Goal: Information Seeking & Learning: Learn about a topic

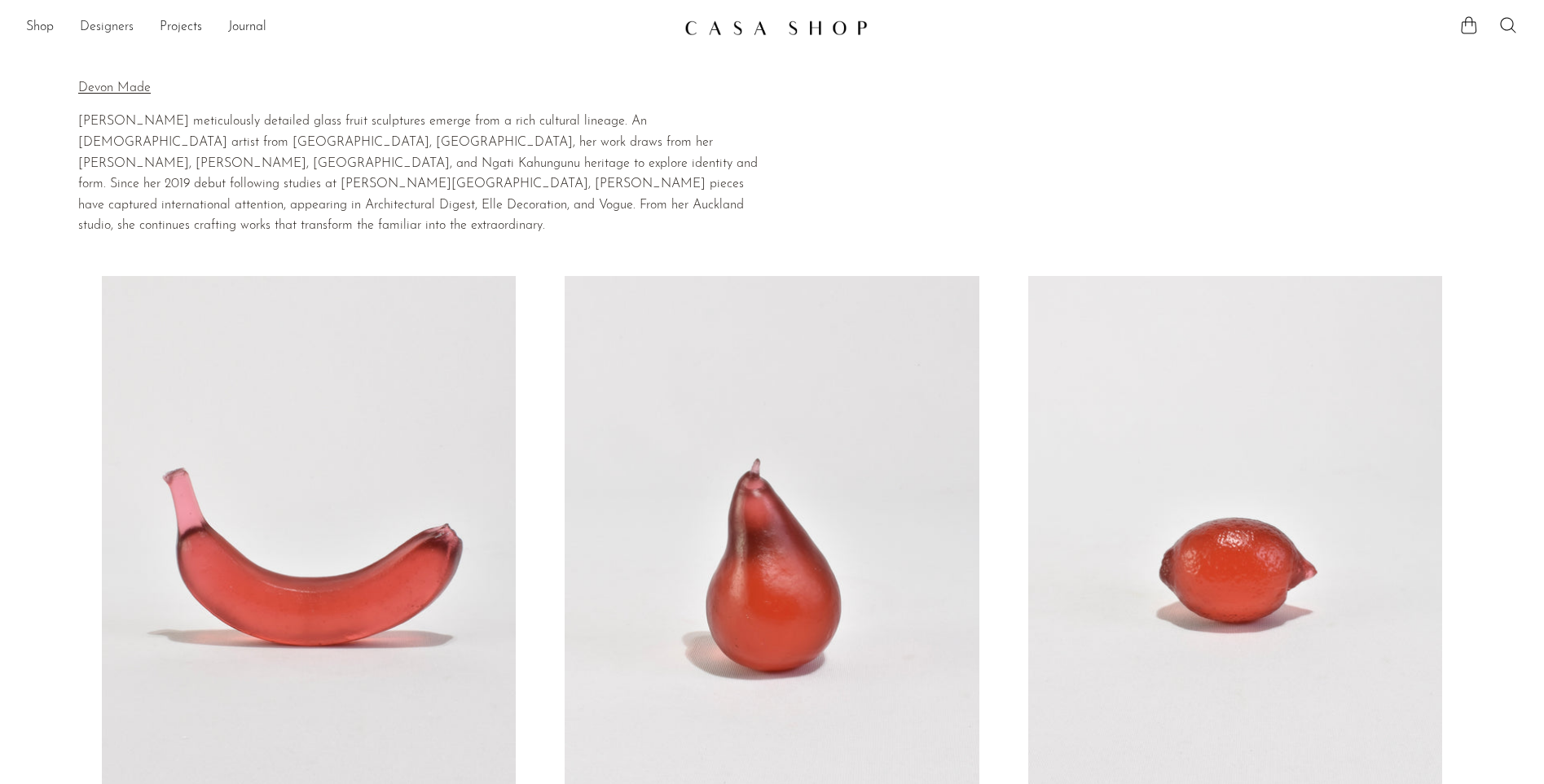
click at [110, 22] on link "Designers" at bounding box center [106, 28] width 54 height 22
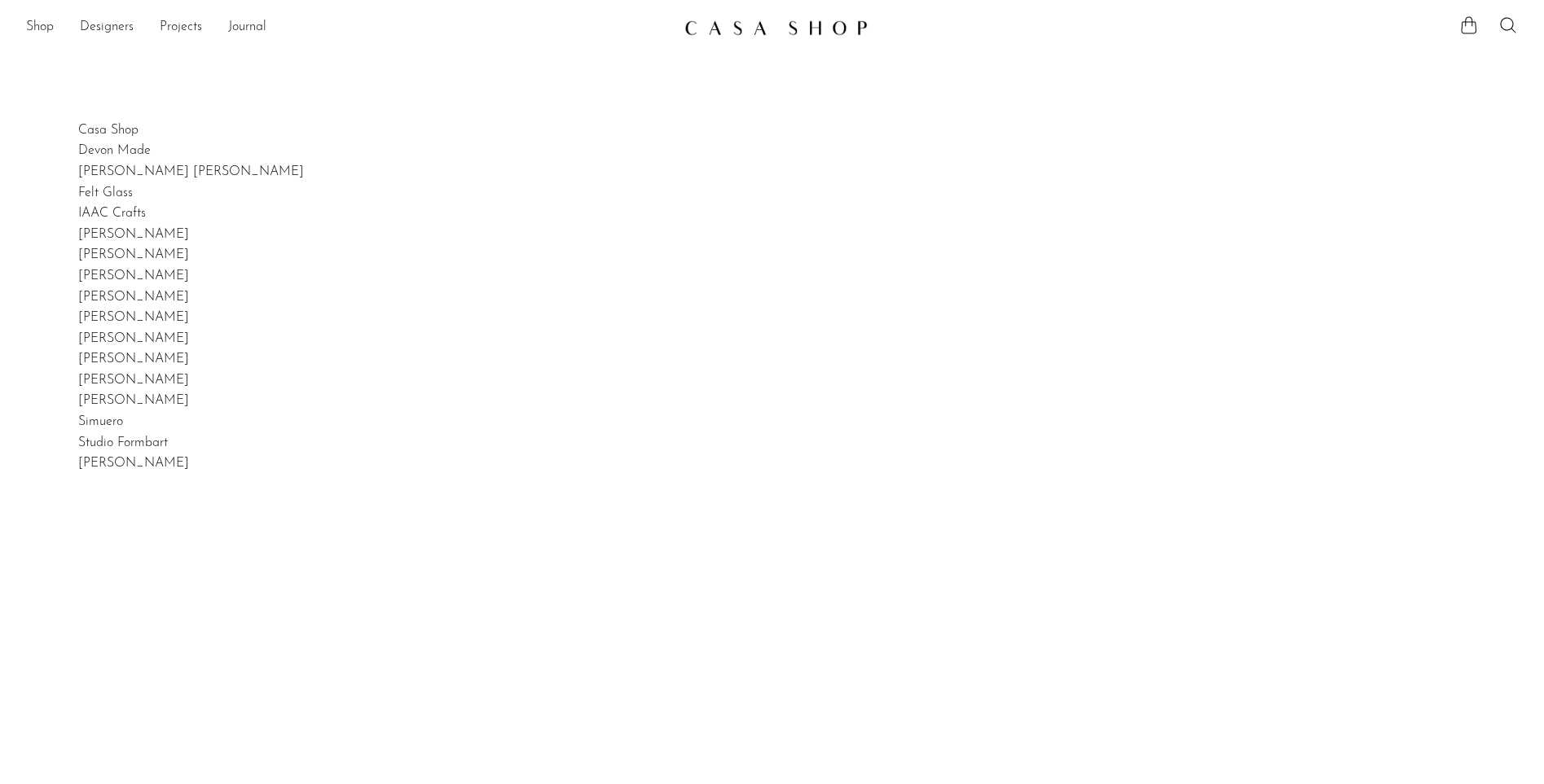
click at [818, 29] on img at bounding box center [776, 28] width 183 height 17
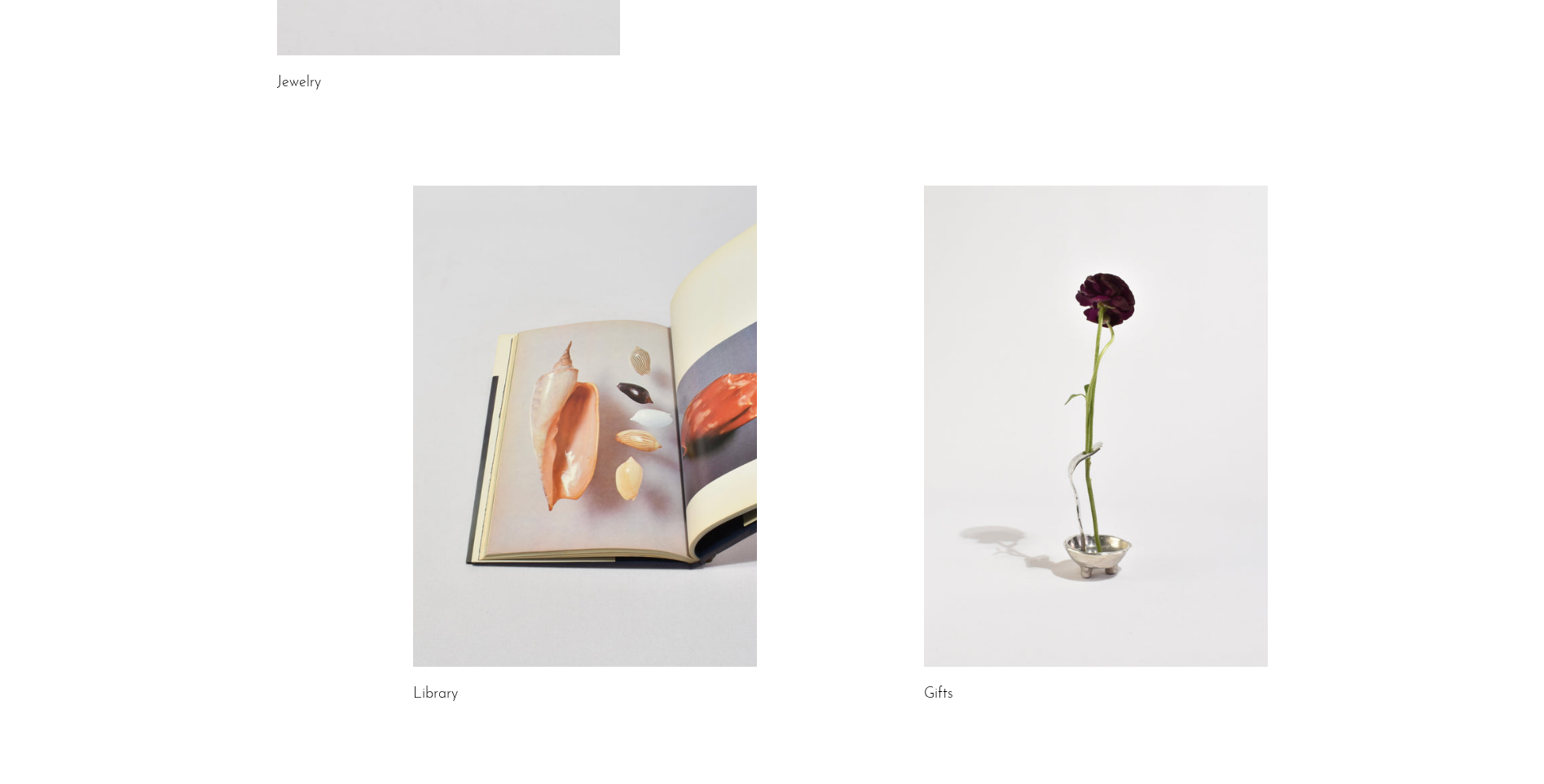
scroll to position [799, 0]
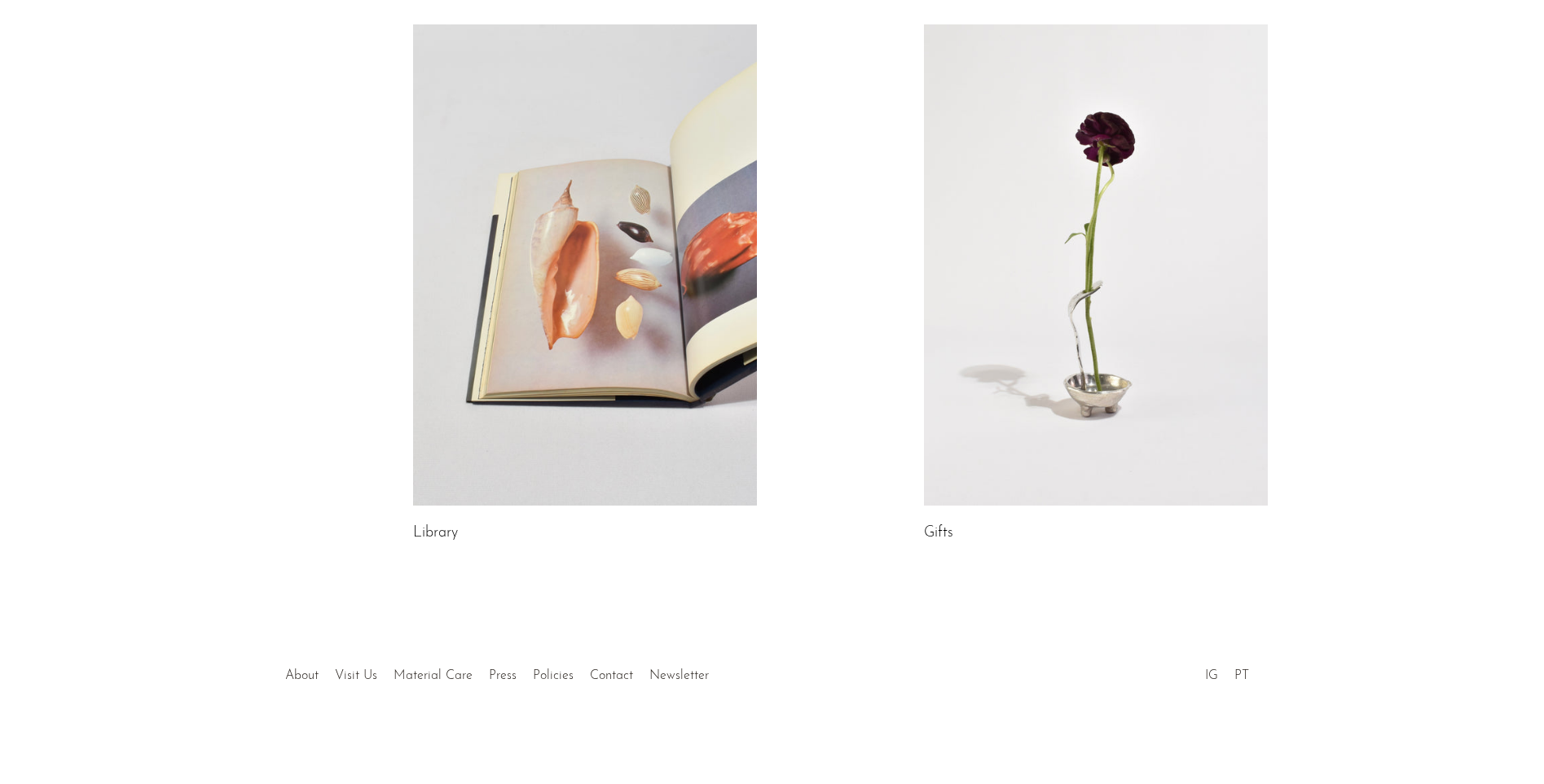
click at [1077, 342] on link at bounding box center [1096, 264] width 344 height 482
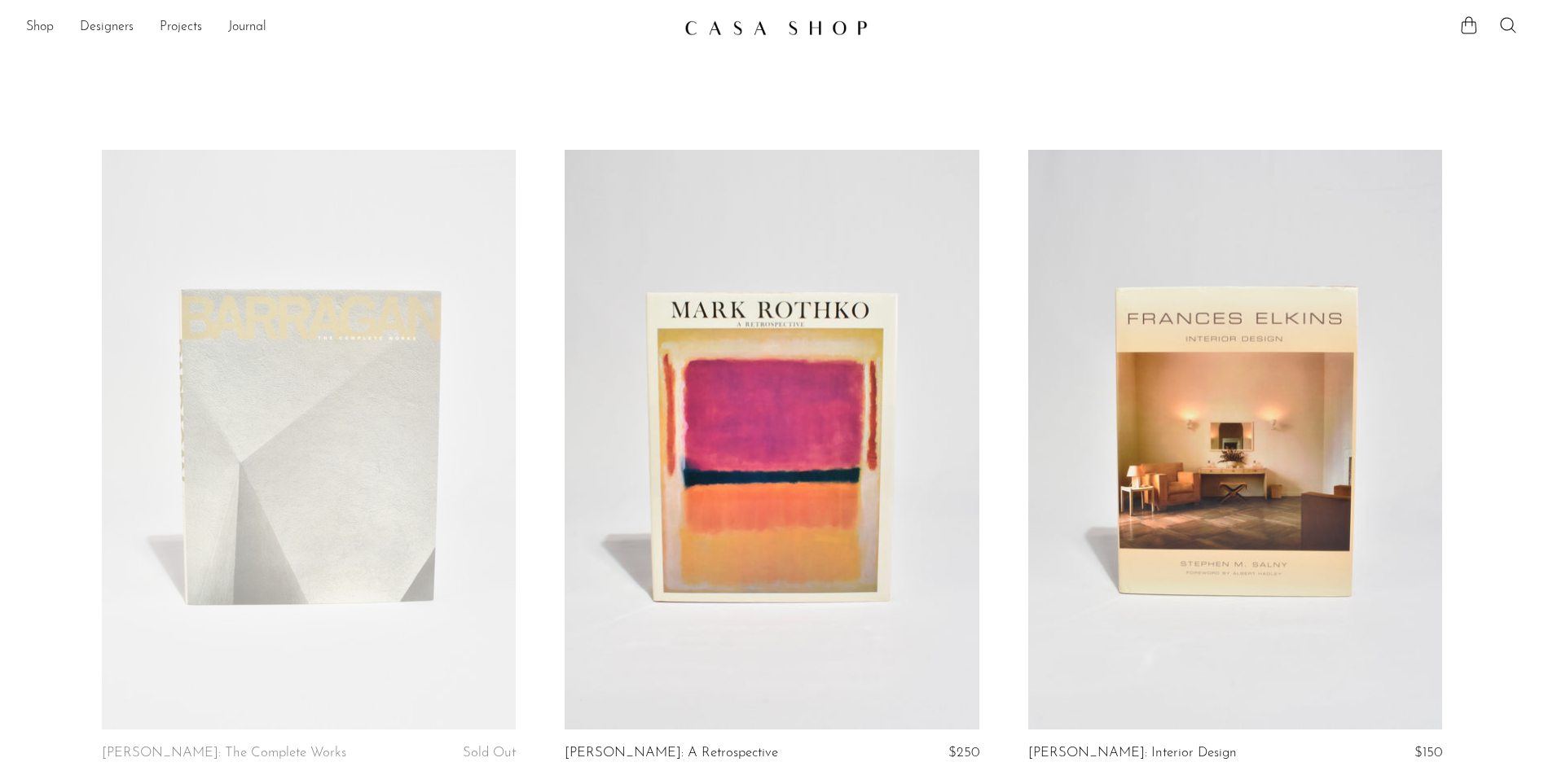
click at [253, 27] on link "Journal" at bounding box center [247, 28] width 38 height 22
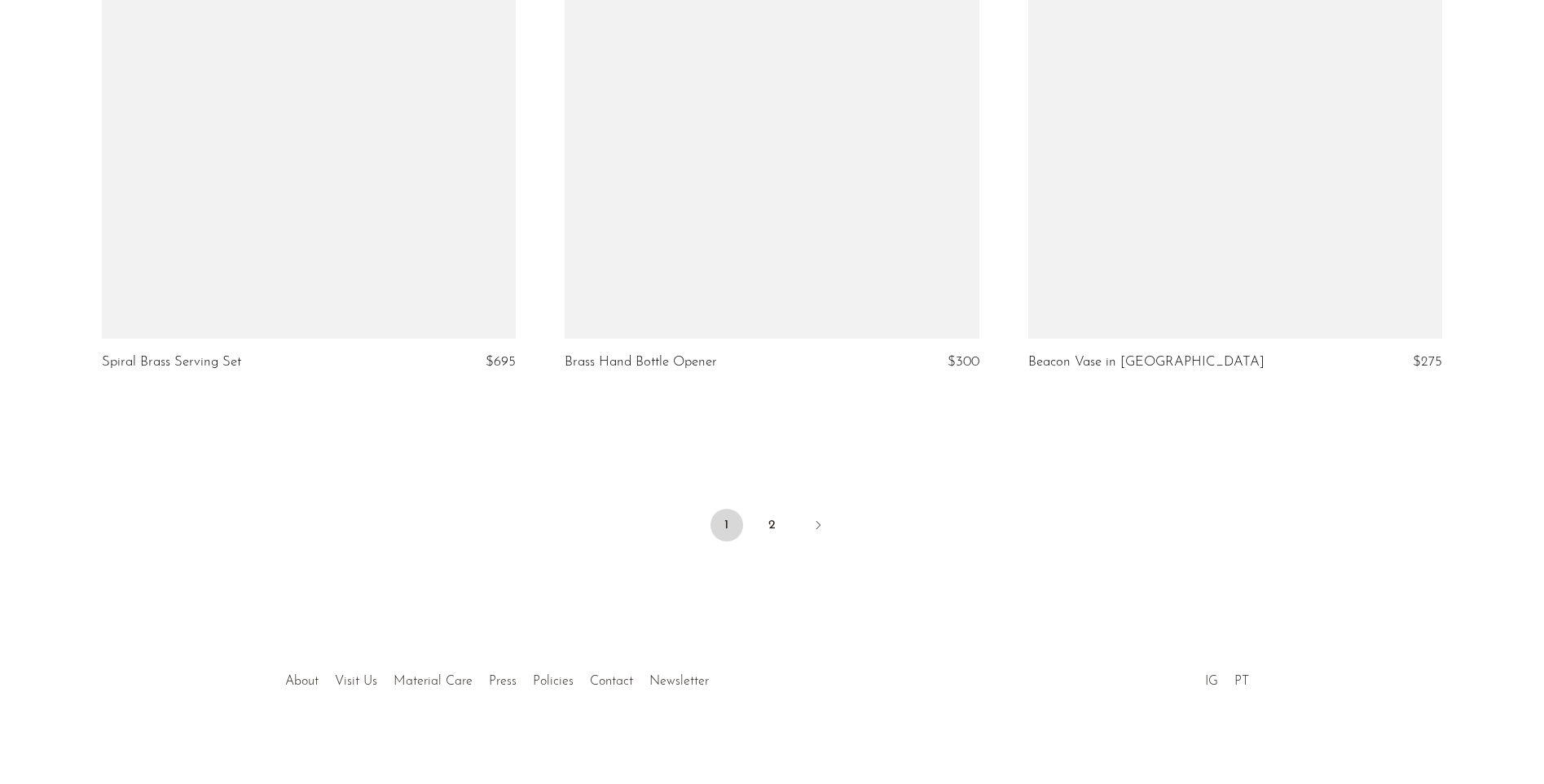
scroll to position [7581, 0]
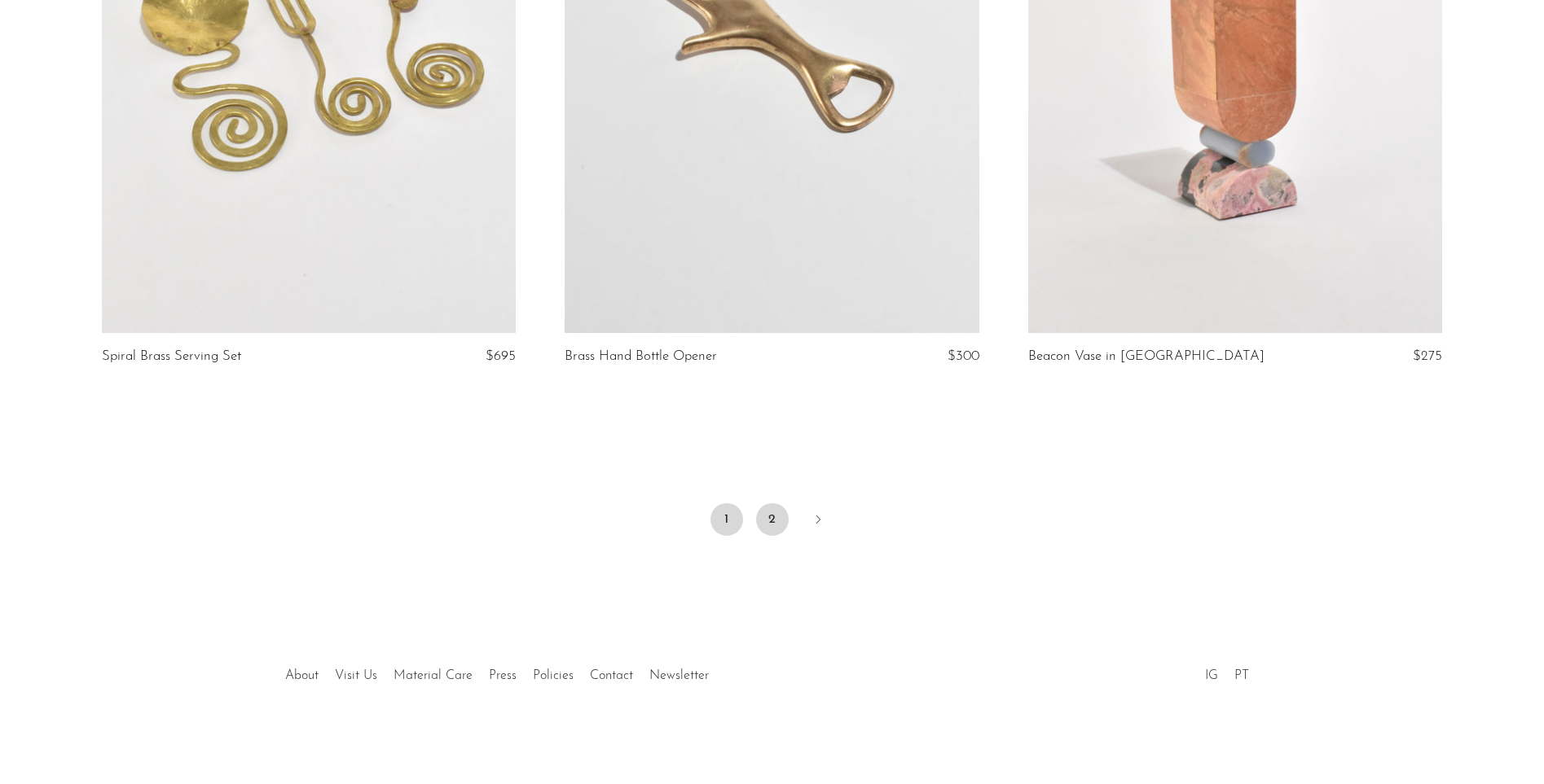
click at [776, 523] on link "2" at bounding box center [772, 519] width 32 height 32
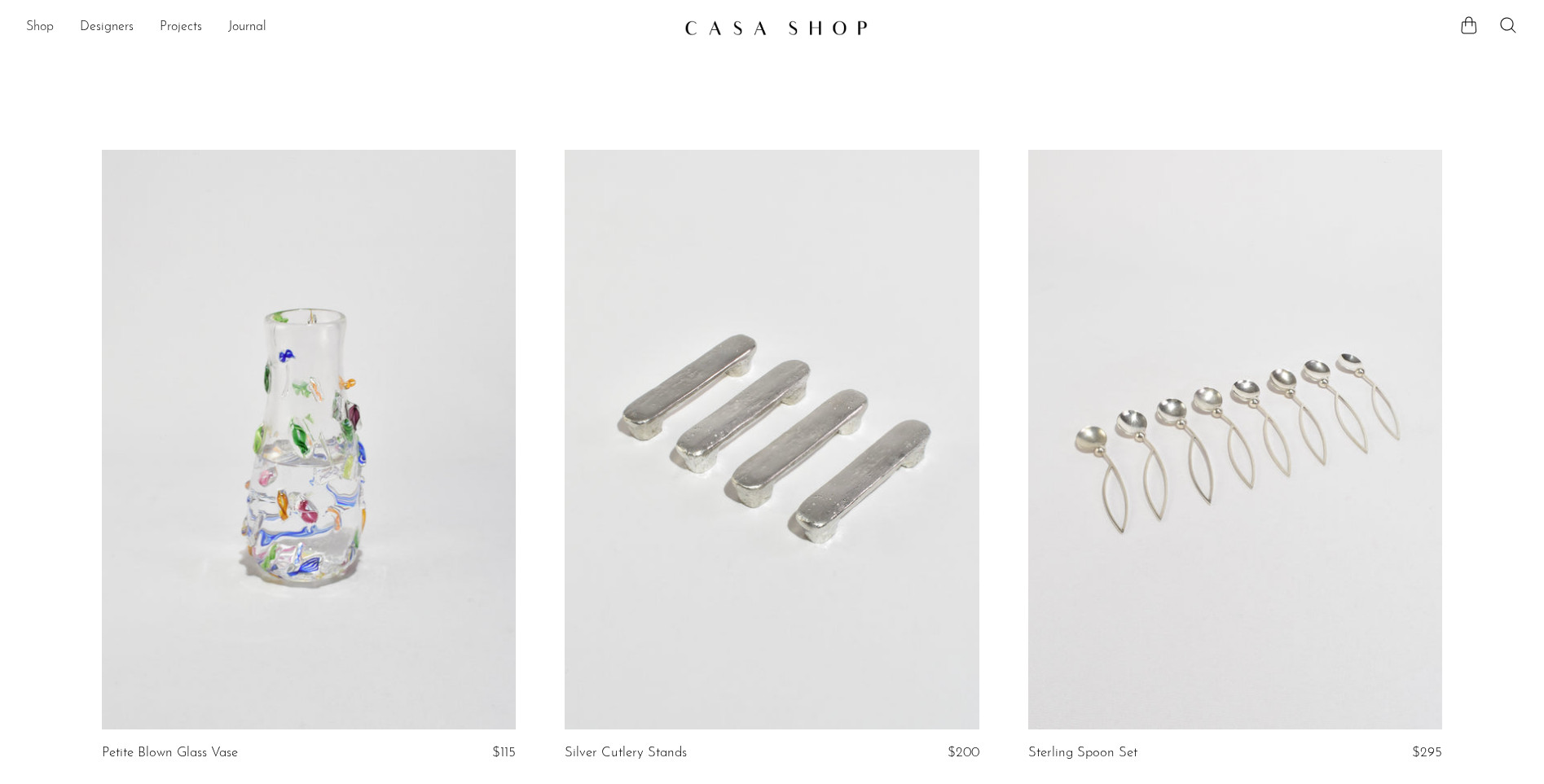
click at [31, 26] on link "Shop" at bounding box center [39, 28] width 27 height 22
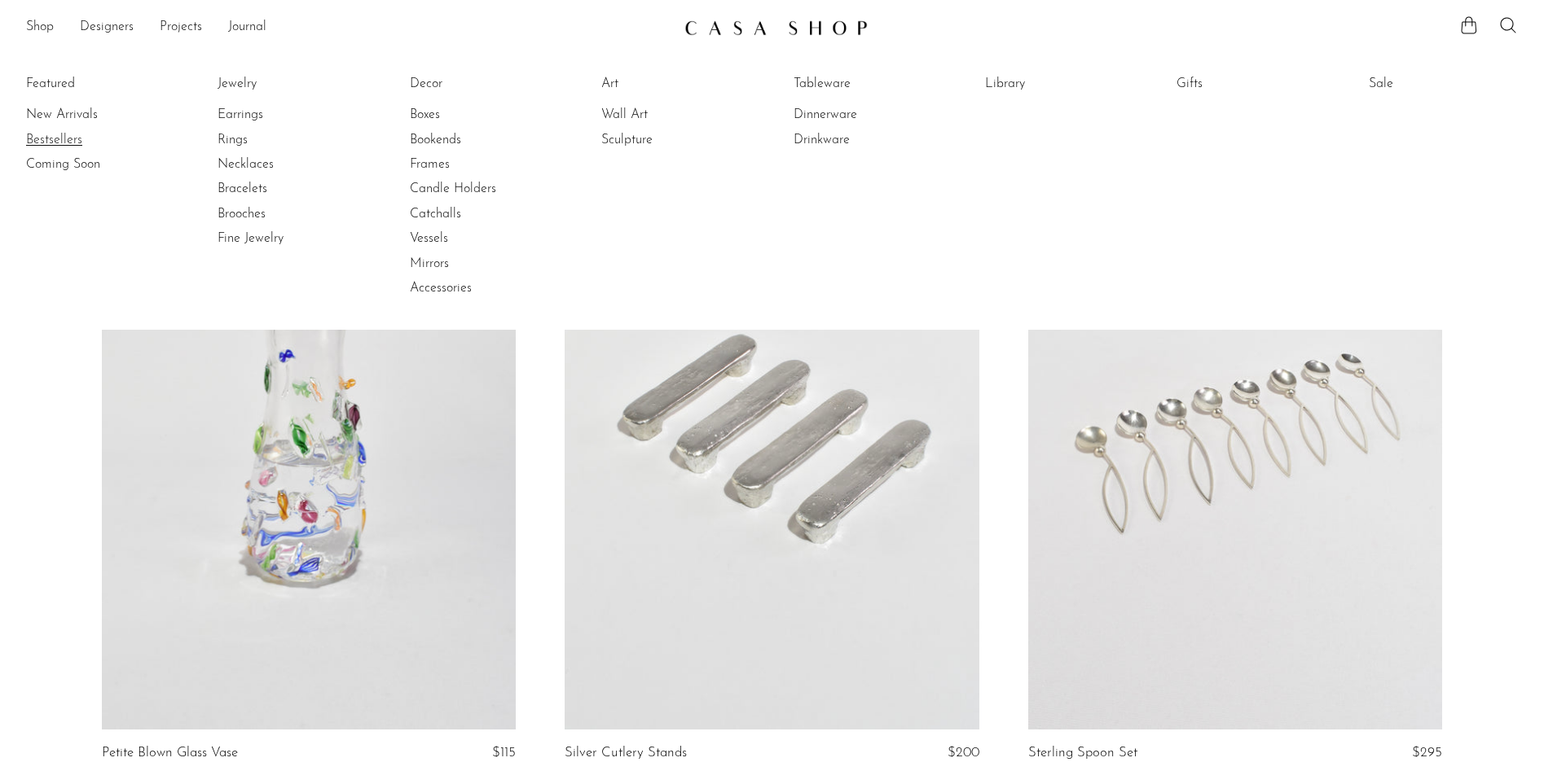
click at [56, 140] on link "Bestsellers" at bounding box center [86, 140] width 122 height 18
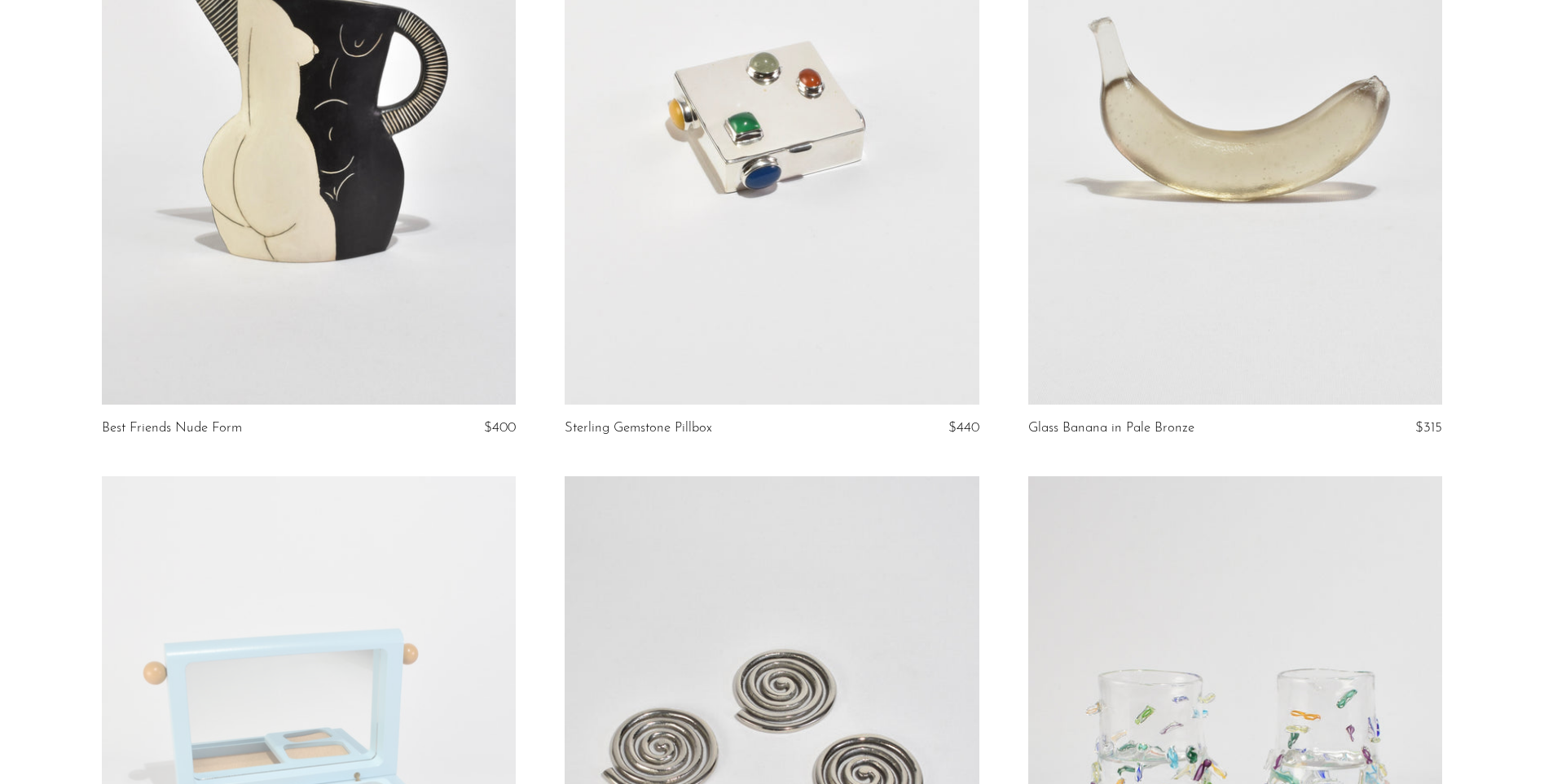
scroll to position [786, 0]
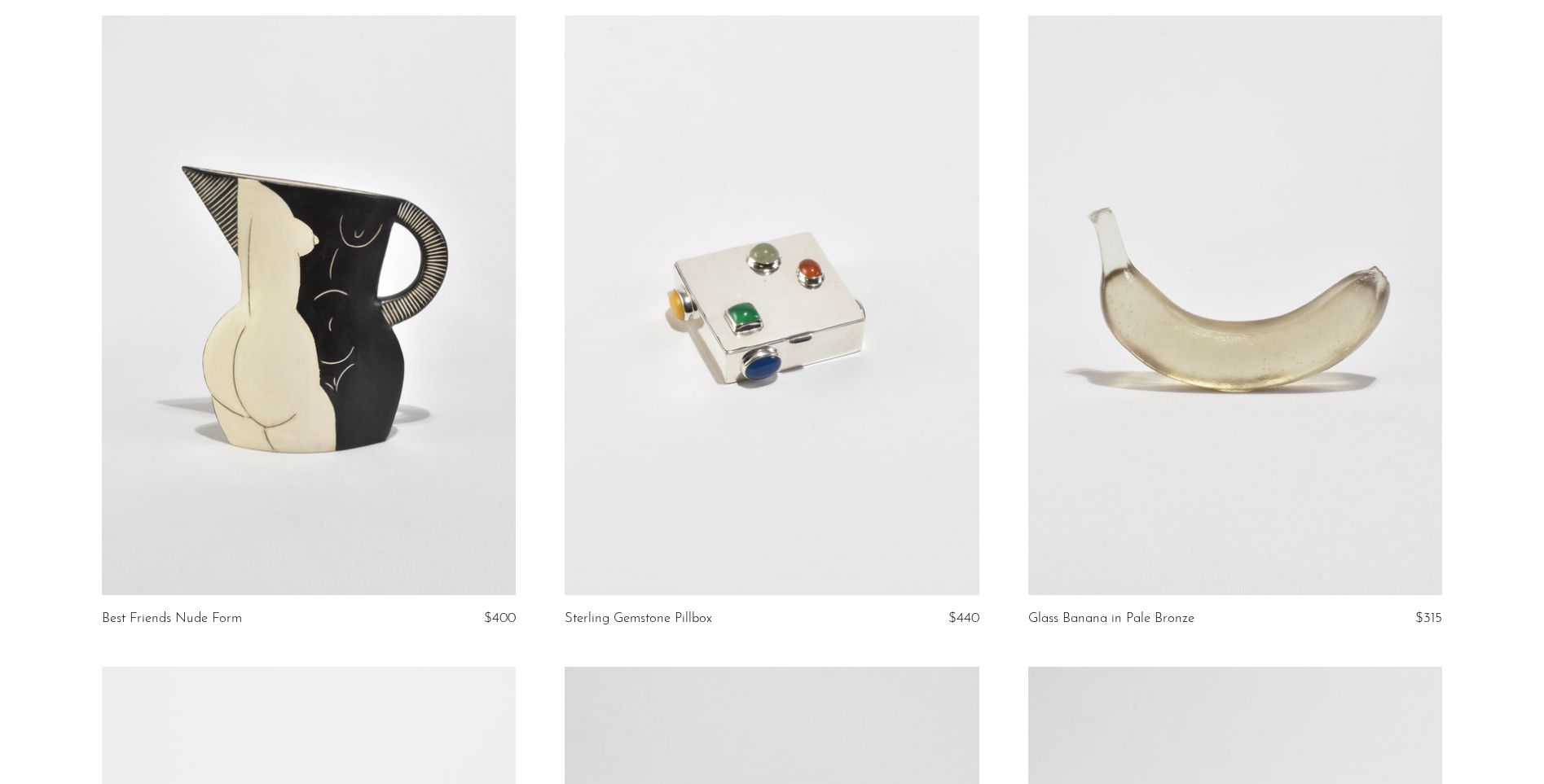
click at [760, 232] on link at bounding box center [771, 306] width 414 height 580
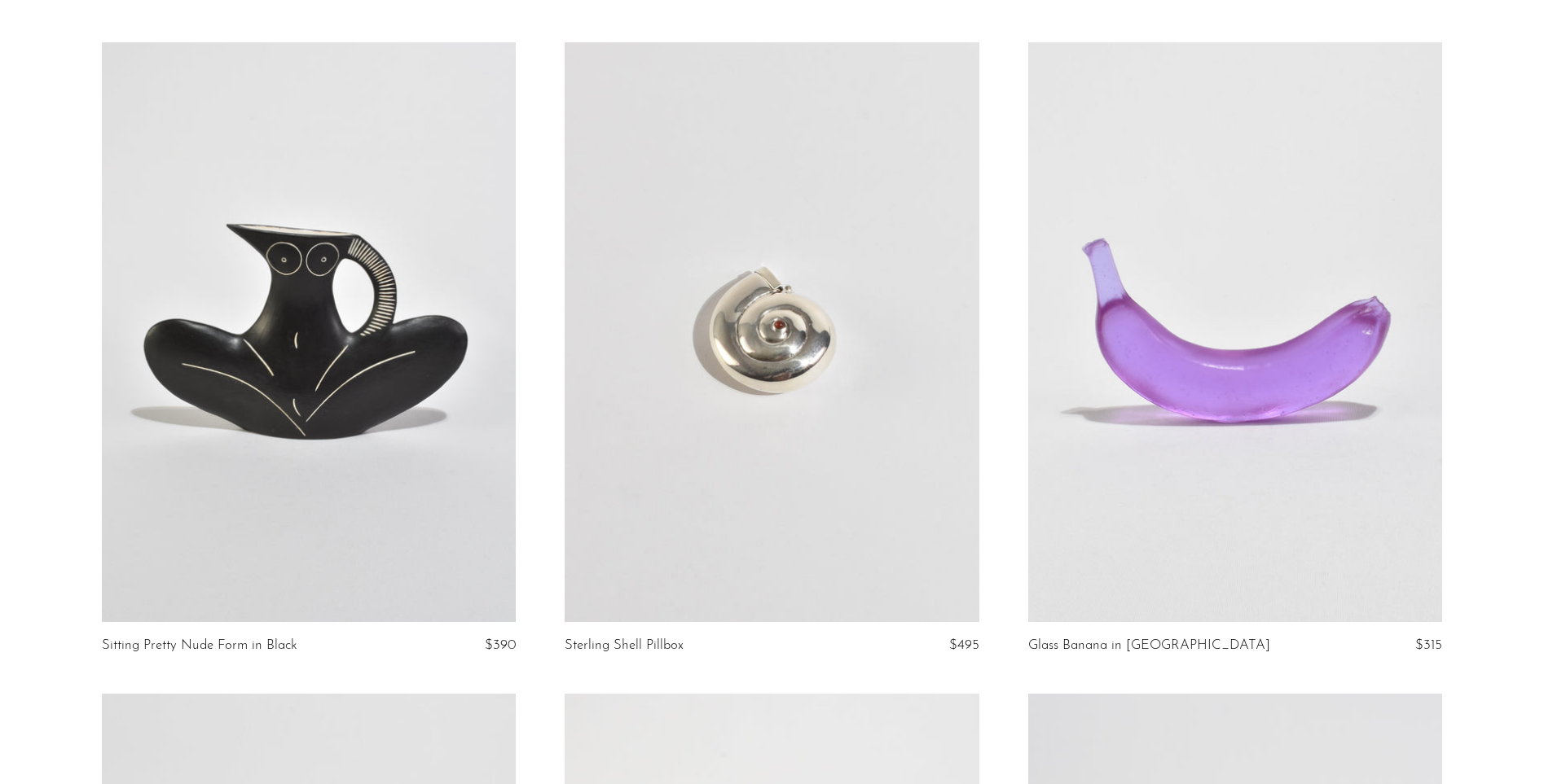
scroll to position [3268, 0]
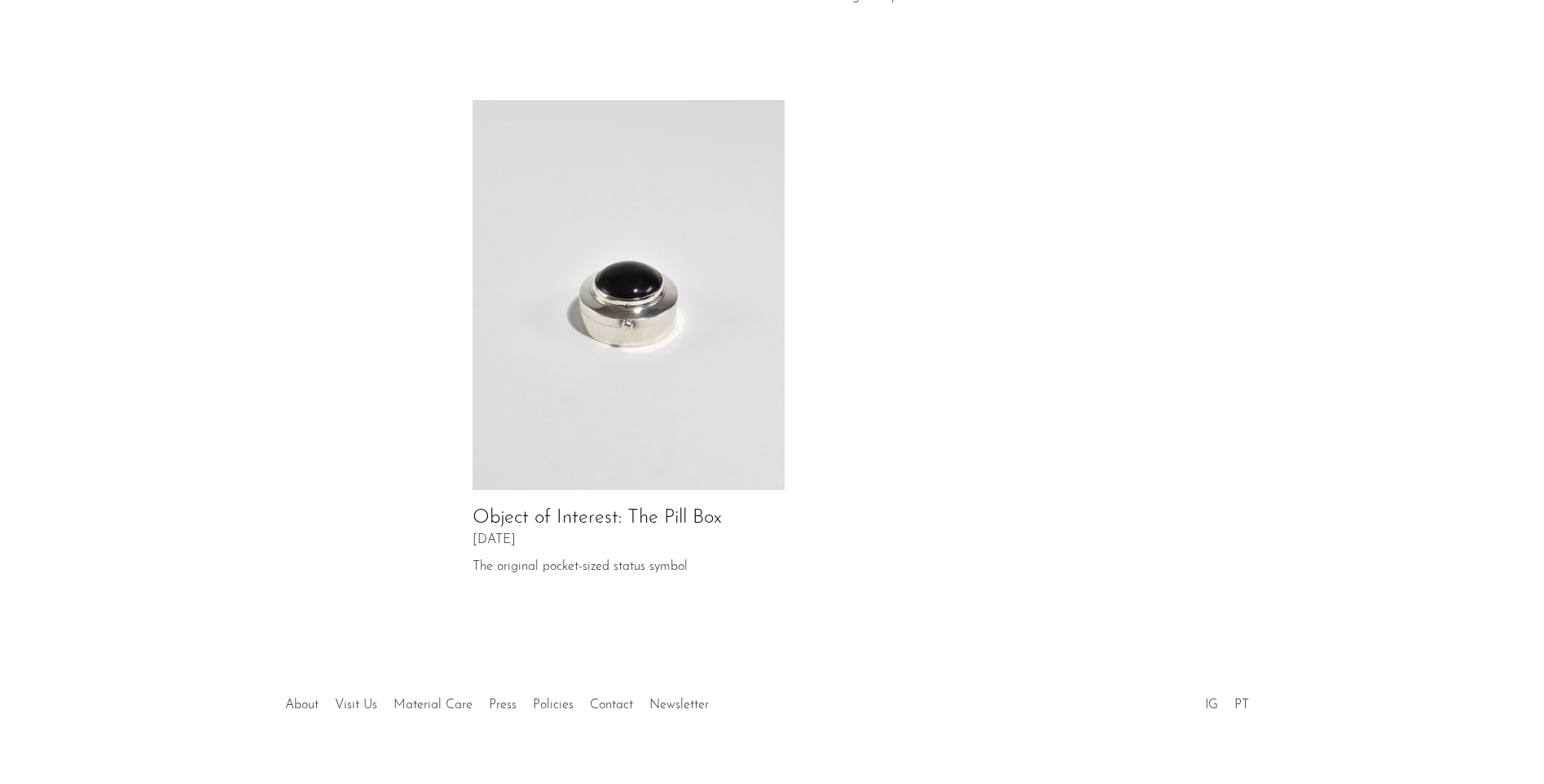
scroll to position [724, 0]
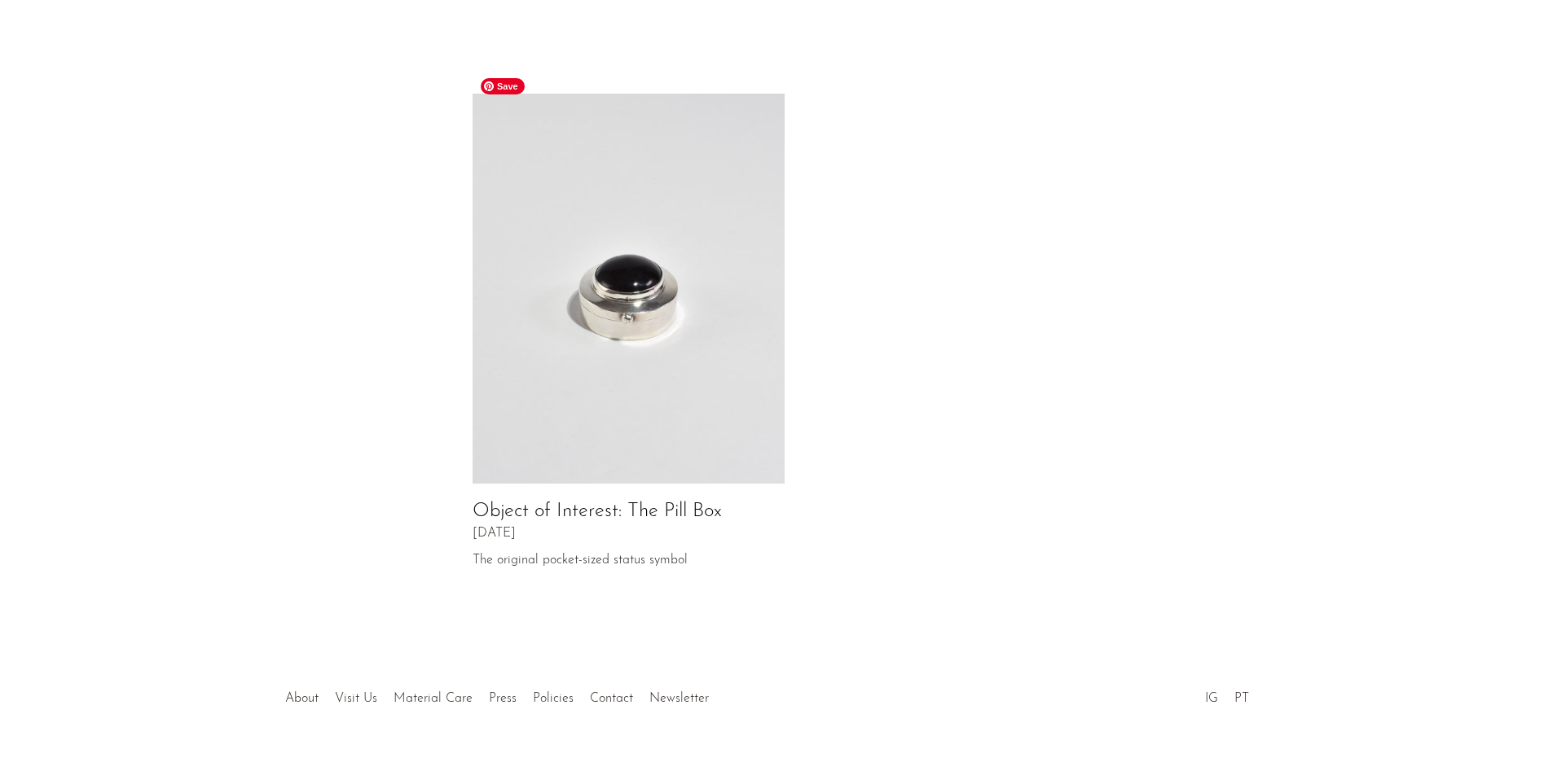
click at [760, 348] on img at bounding box center [629, 289] width 313 height 391
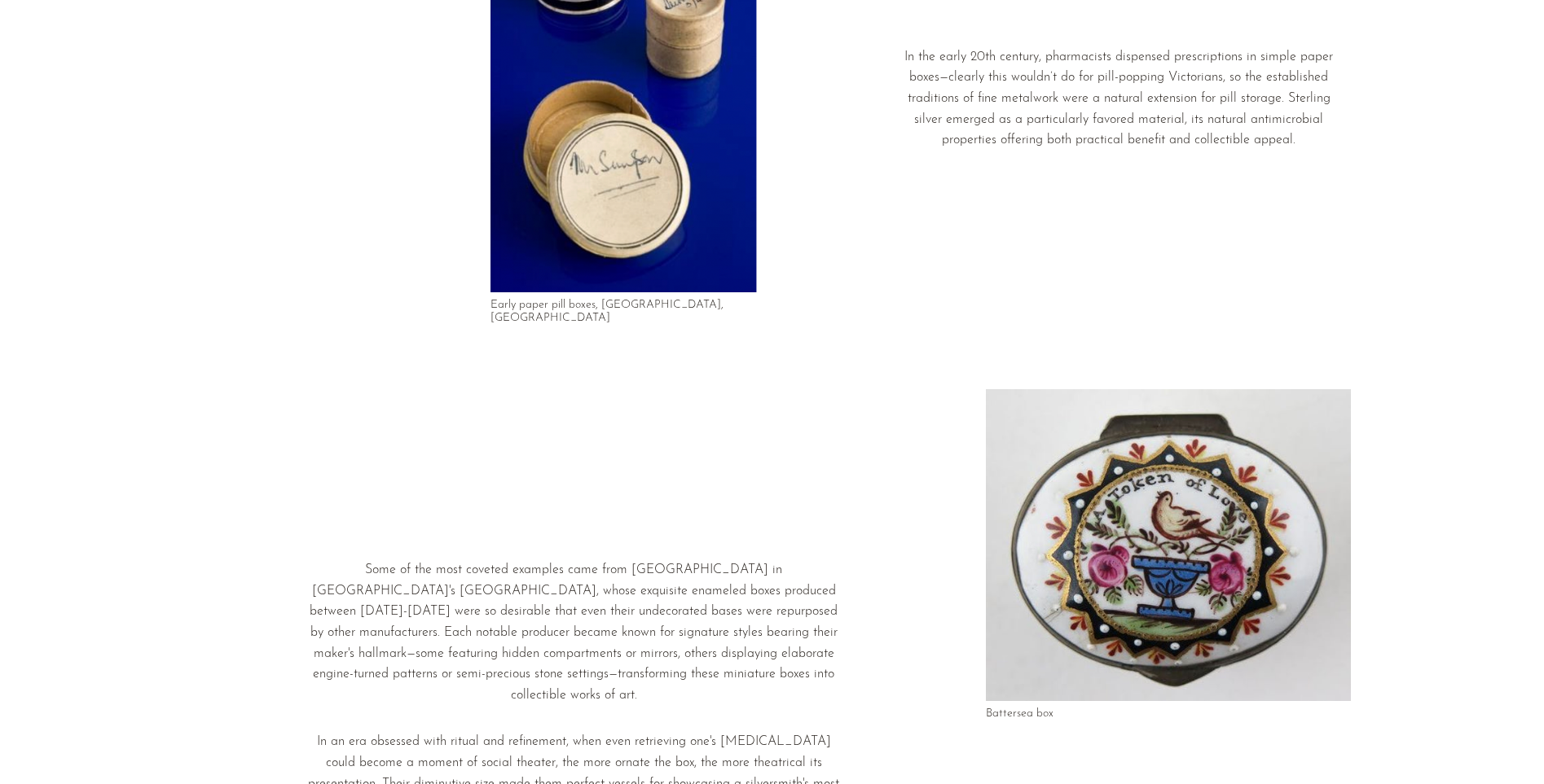
scroll to position [3014, 0]
